Goal: Task Accomplishment & Management: Manage account settings

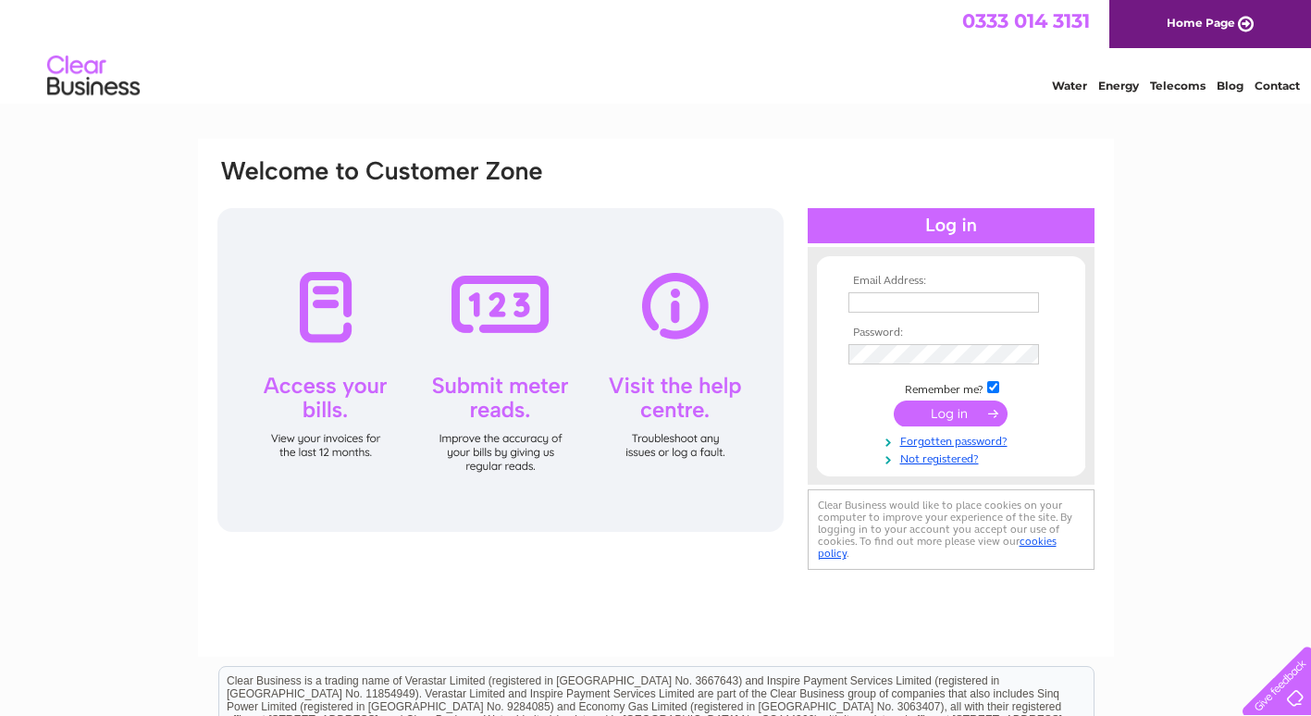
type input "accounts@pramcentre.co.uk"
click at [955, 410] on input "submit" at bounding box center [951, 414] width 114 height 26
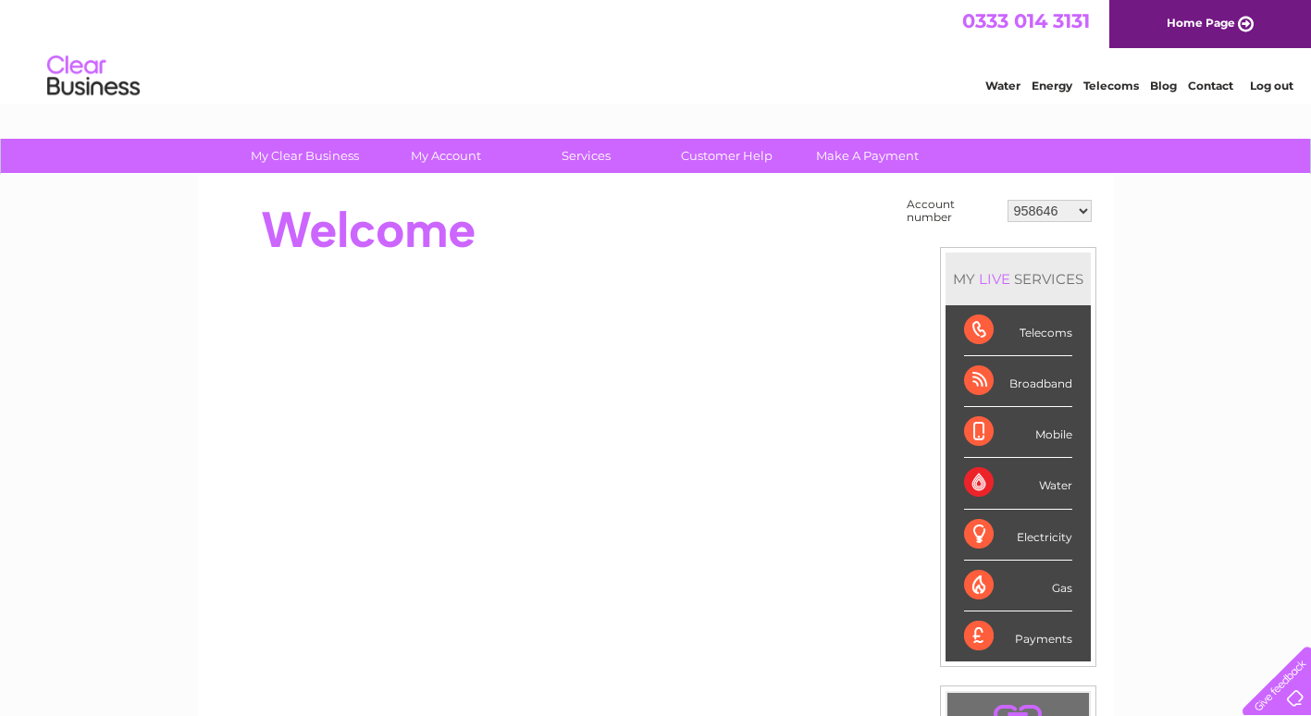
click at [1039, 204] on select "958646 30270260" at bounding box center [1049, 211] width 84 height 22
select select "30270260"
click at [1007, 200] on select "958646 30270260" at bounding box center [1049, 211] width 84 height 22
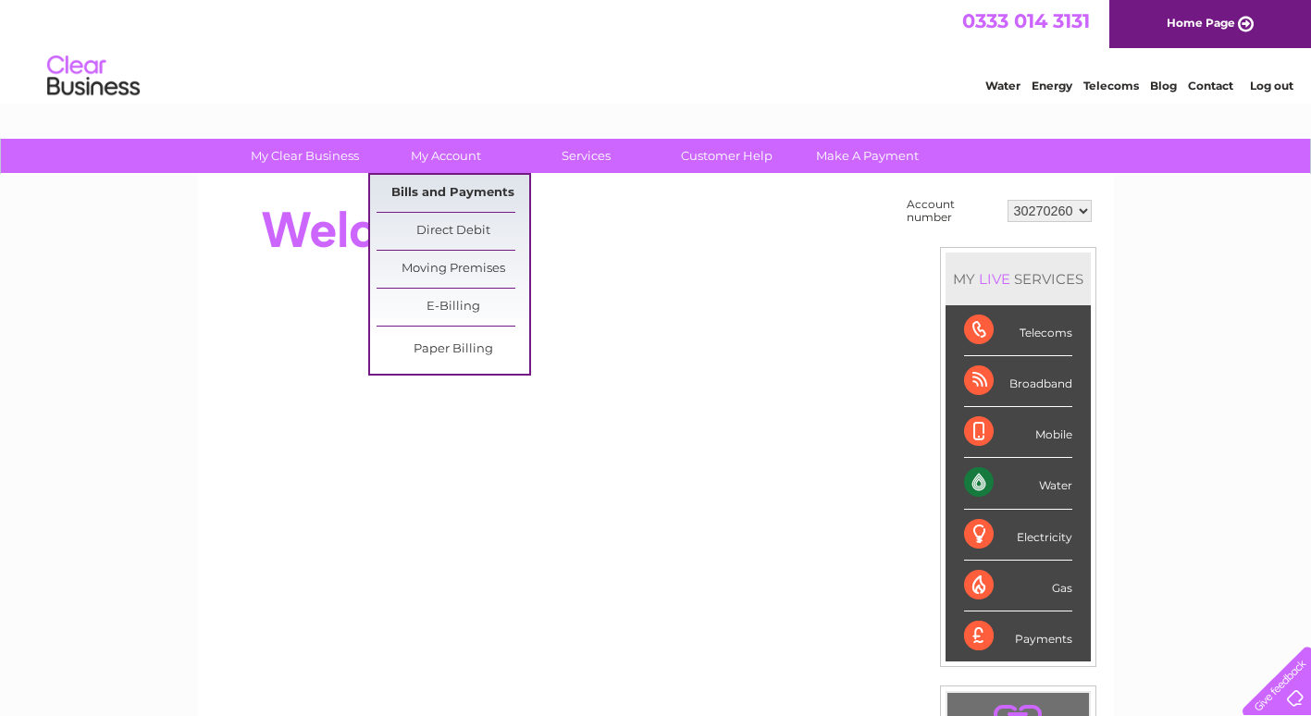
click at [437, 190] on link "Bills and Payments" at bounding box center [453, 193] width 153 height 37
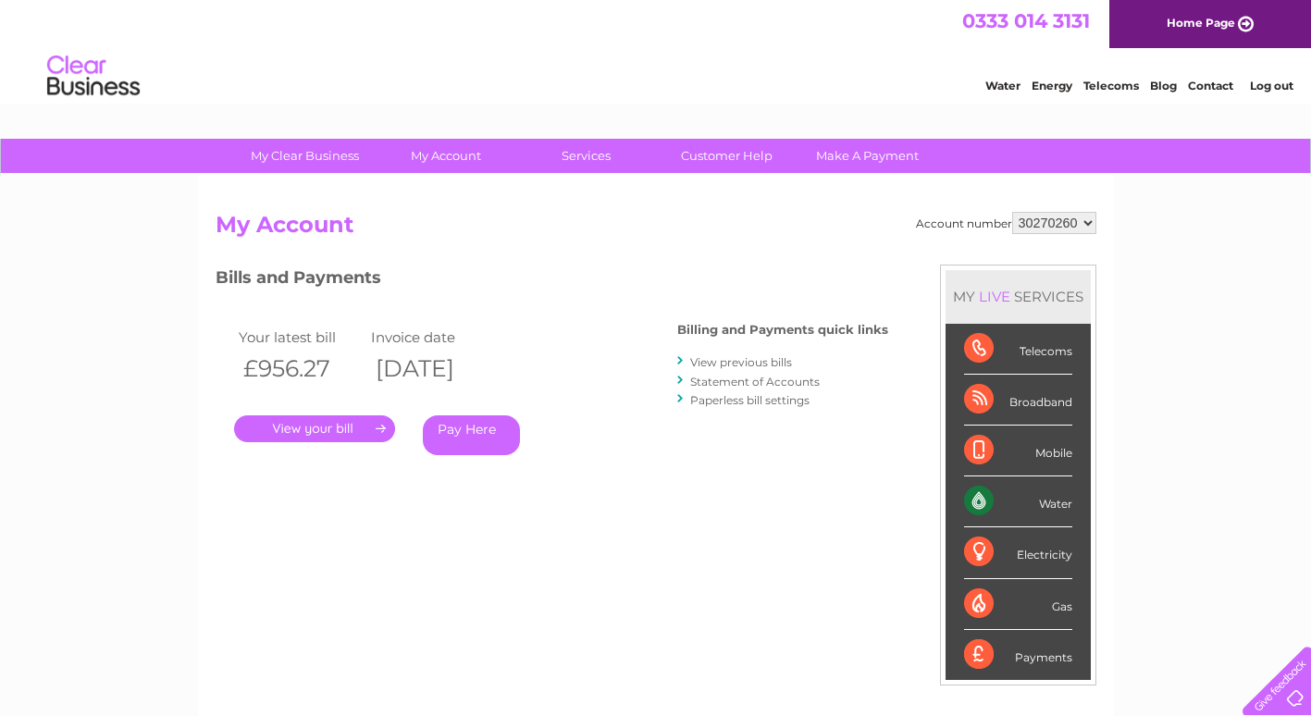
click at [302, 433] on link "." at bounding box center [314, 428] width 161 height 27
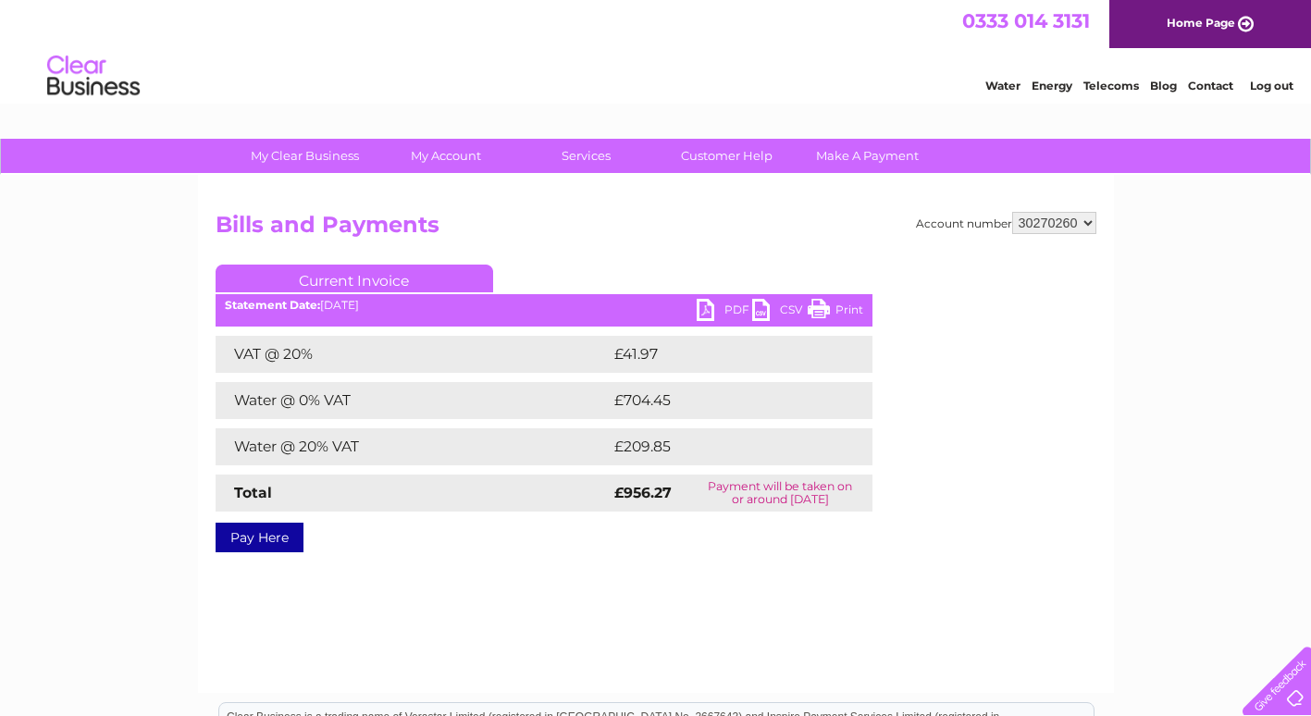
click at [732, 307] on link "PDF" at bounding box center [725, 312] width 56 height 27
